Goal: Find specific page/section: Find specific page/section

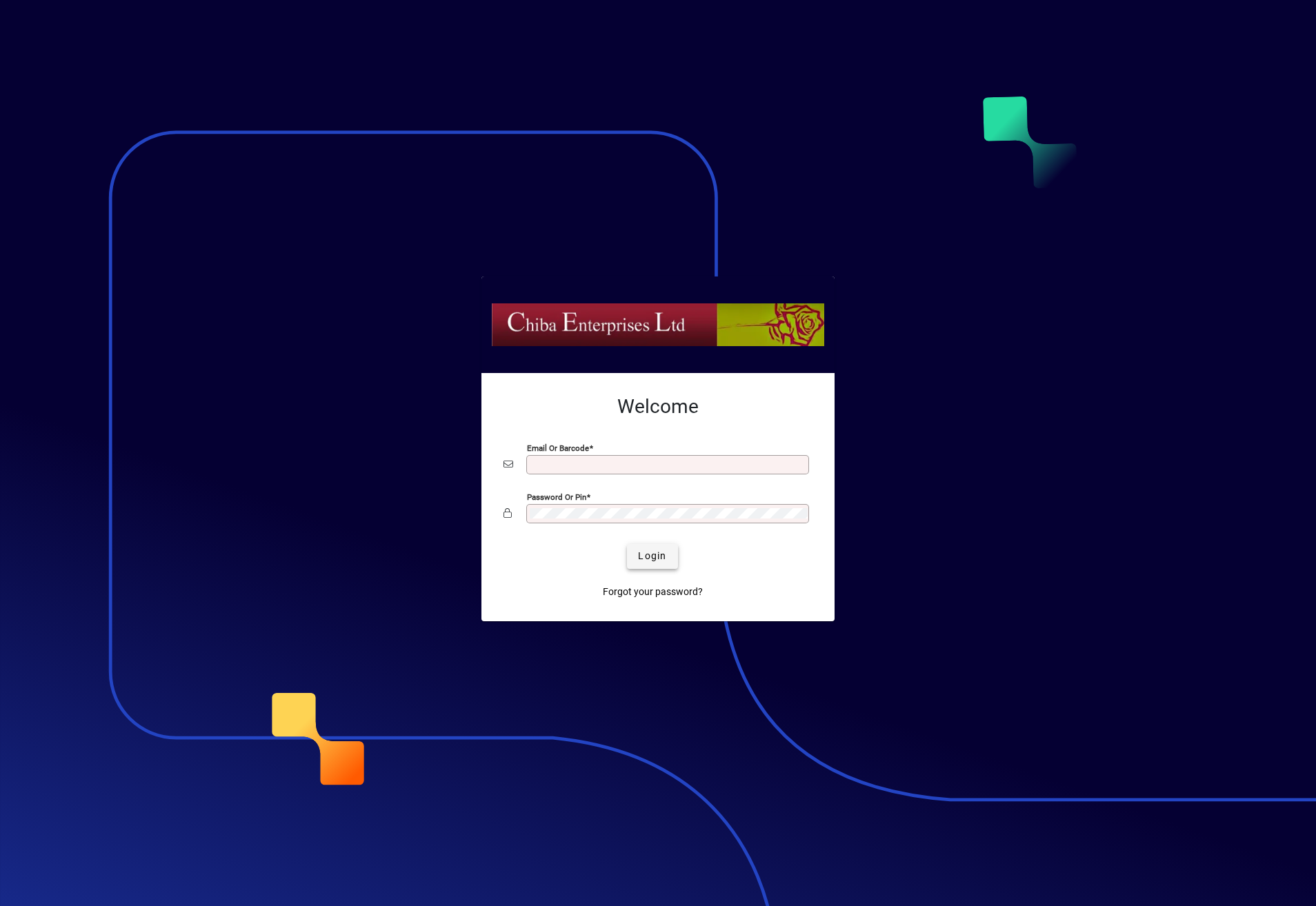
type input "**********"
click at [649, 559] on span "Login" at bounding box center [652, 556] width 29 height 15
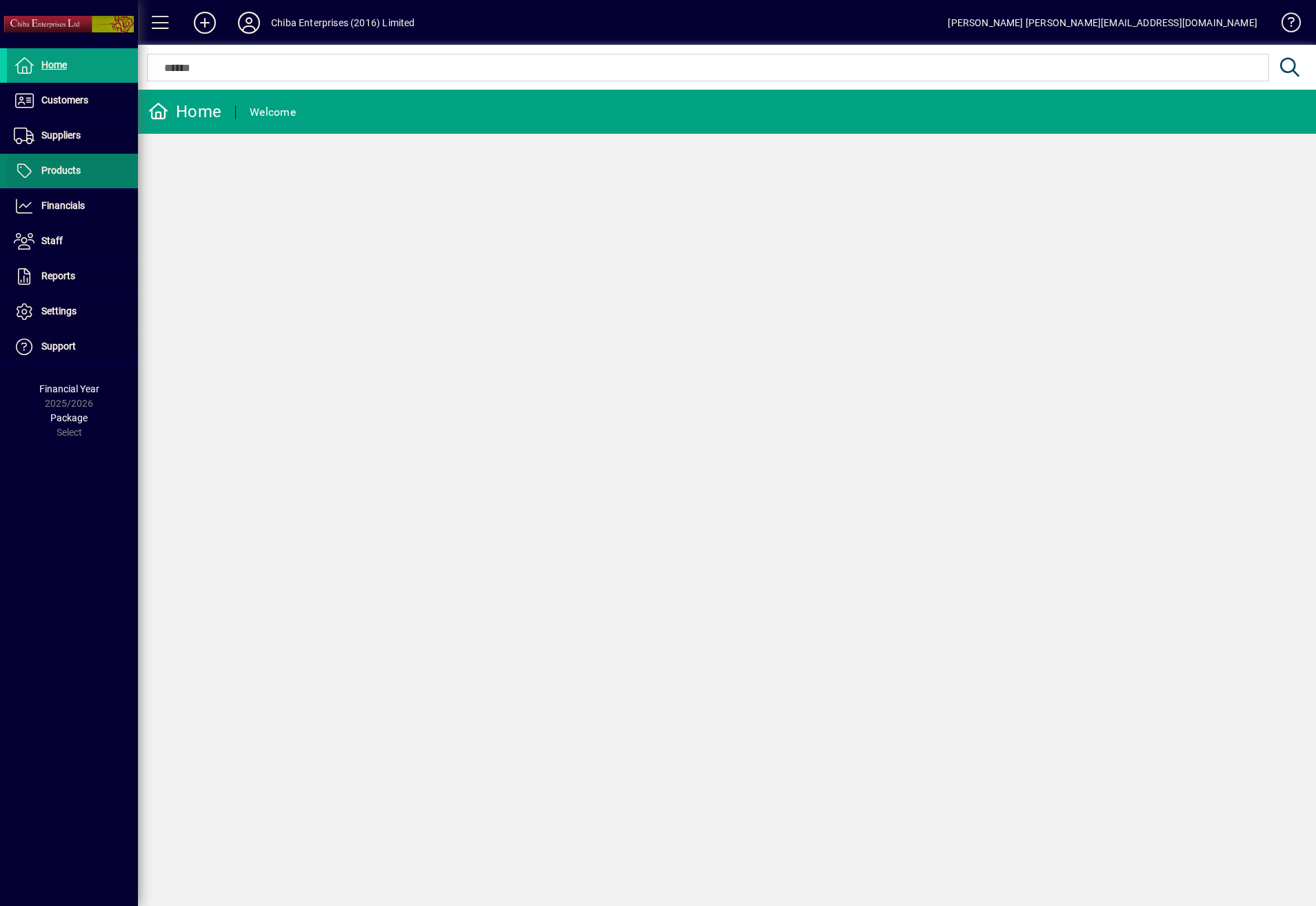
click at [58, 170] on span "Products" at bounding box center [61, 170] width 40 height 11
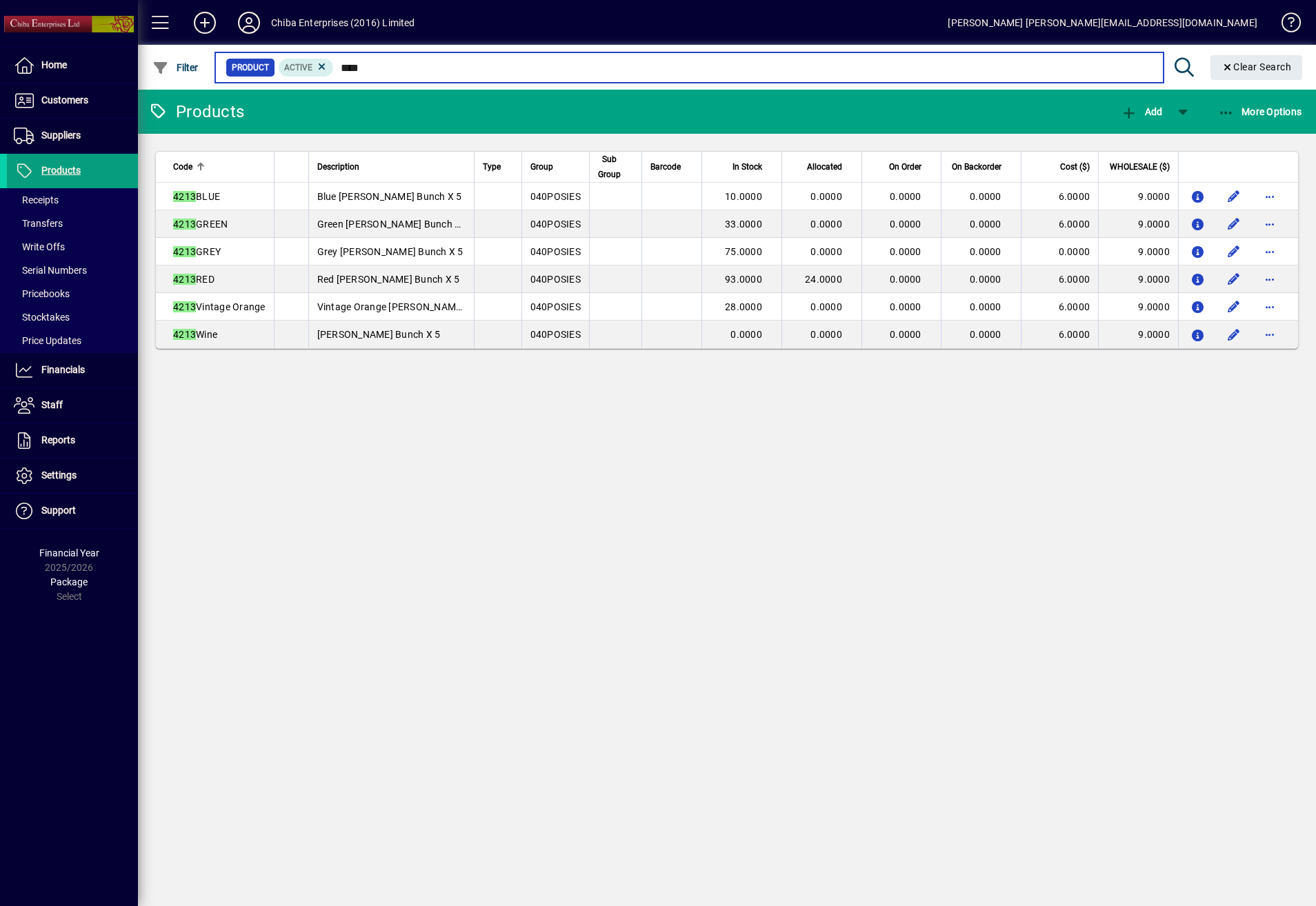
type input "****"
